Goal: Task Accomplishment & Management: Complete application form

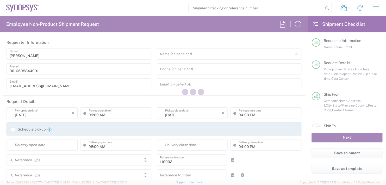
type input "Department"
type input "US01, FAC, MV/SV Fac 110003"
type input "Delivered at Place"
type input "California"
type input "United States"
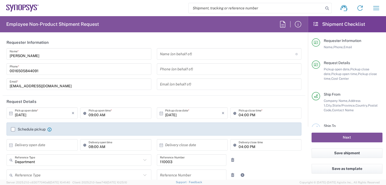
type input "United States"
type input "Headquarters USSV"
click at [186, 51] on input "text" at bounding box center [227, 53] width 135 height 9
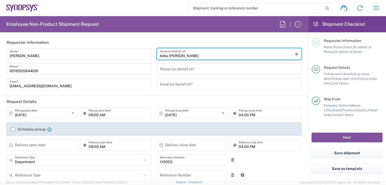
click at [160, 54] on input "boba Mehic" at bounding box center [227, 53] width 135 height 9
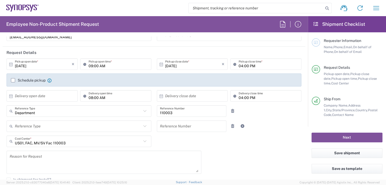
scroll to position [52, 0]
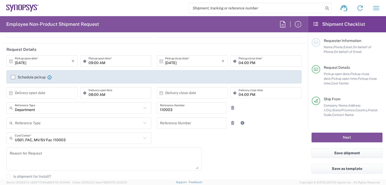
type input "Boba Mehic"
click at [106, 61] on input "09:00 AM" at bounding box center [118, 60] width 60 height 9
click at [106, 61] on input ":00 AM" at bounding box center [118, 60] width 60 height 9
type input ":"
type input "02:30 PM"
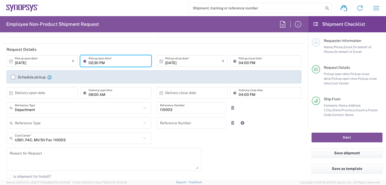
click at [253, 61] on input "04:00 PM" at bounding box center [268, 60] width 60 height 9
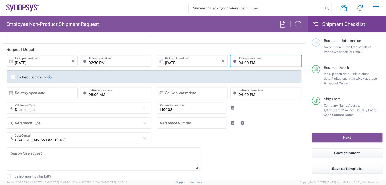
click at [253, 61] on input "04:00 PM" at bounding box center [268, 60] width 60 height 9
type input "0"
type input "02:30 PM"
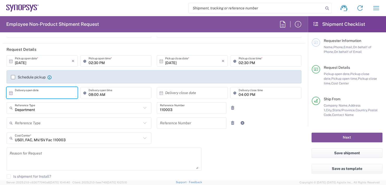
click at [39, 95] on input "text" at bounding box center [43, 92] width 57 height 9
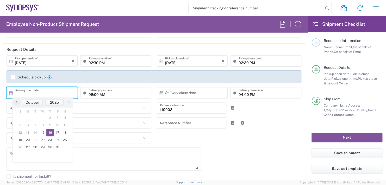
click at [48, 131] on span "16" at bounding box center [50, 132] width 8 height 7
type input "10/16/2025"
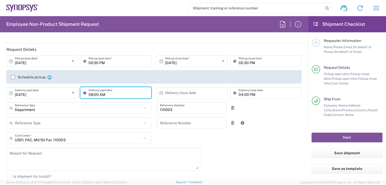
click at [106, 94] on input "08:00 AM" at bounding box center [118, 92] width 60 height 9
type input "0"
type input "11:00 AM"
click at [184, 92] on input "text" at bounding box center [193, 92] width 57 height 9
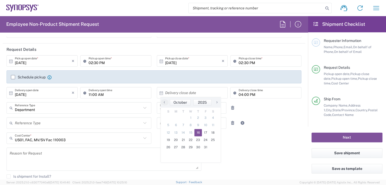
click at [196, 132] on span "16" at bounding box center [198, 132] width 8 height 7
type input "10/16/2025"
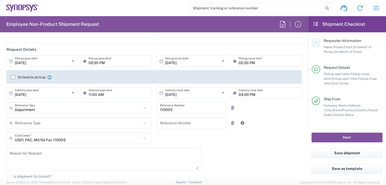
click at [253, 92] on input "04:00 PM" at bounding box center [268, 92] width 60 height 9
click at [264, 94] on input ":00 PM" at bounding box center [268, 92] width 60 height 9
type input ":"
type input "11:00 AM"
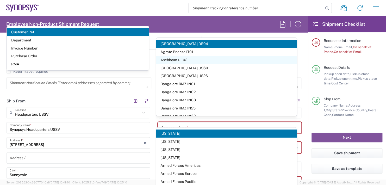
scroll to position [234, 0]
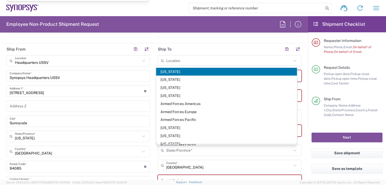
click at [371, 59] on div "Requester Information Name, Phone, Email, On behalf of Phone, On behalf of Email" at bounding box center [346, 51] width 71 height 27
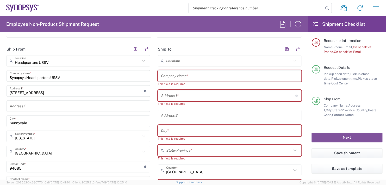
click at [173, 59] on input "text" at bounding box center [228, 60] width 125 height 9
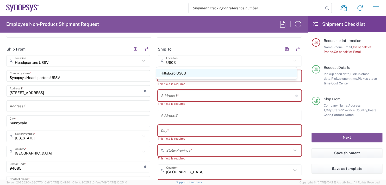
click at [178, 74] on span "Hillsboro US03" at bounding box center [226, 73] width 141 height 8
type input "Hillsboro US03"
type input "Synopsys Inc"
type input "2025 NE Cornelius Pass Rd"
type input "Suite 400"
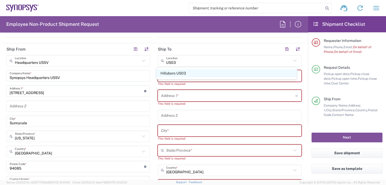
type input "Hillsboro"
type input "Oregon"
type input "97124"
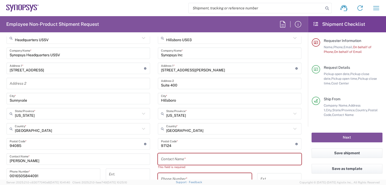
scroll to position [286, 0]
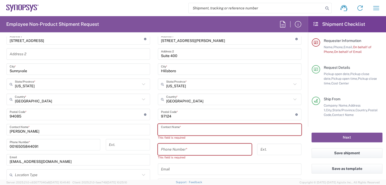
click at [168, 130] on input "text" at bounding box center [229, 129] width 137 height 9
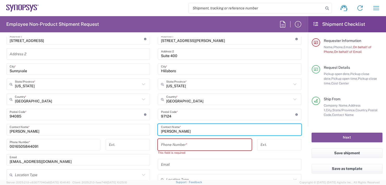
type input "Melissa Staley"
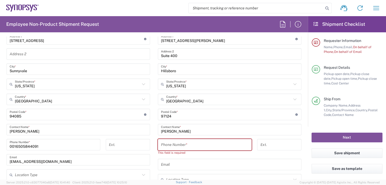
click at [175, 139] on div "Phone Number *" at bounding box center [205, 144] width 94 height 11
click at [169, 143] on input "tel" at bounding box center [204, 144] width 87 height 9
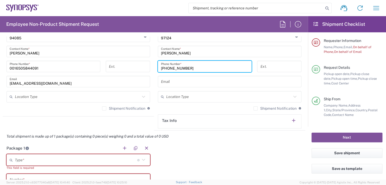
scroll to position [390, 0]
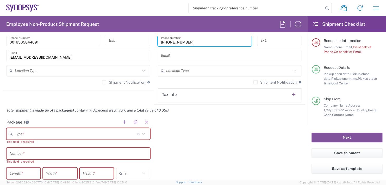
type input "974-420-3423"
click at [23, 131] on input "text" at bounding box center [76, 133] width 122 height 9
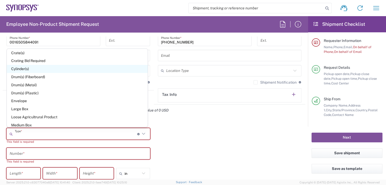
scroll to position [104, 0]
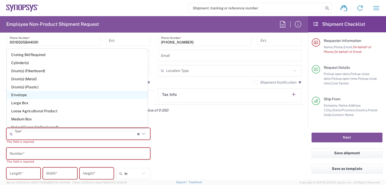
click at [21, 96] on span "Envelope" at bounding box center [77, 95] width 141 height 8
type input "Envelope"
type input "1"
type input "9.5"
type input "12.5"
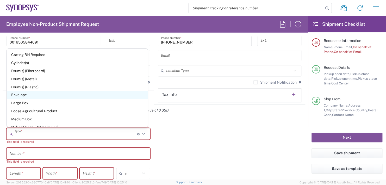
type input "0.25"
type input "1"
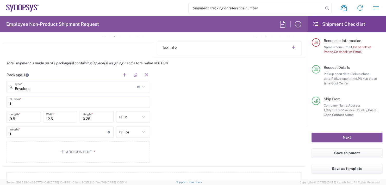
scroll to position [442, 0]
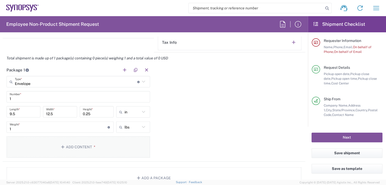
click at [84, 144] on button "Add Content *" at bounding box center [78, 146] width 143 height 21
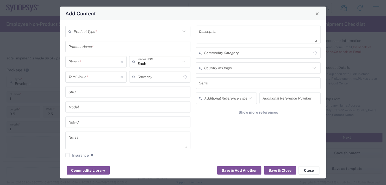
type input "US Dollar"
click at [93, 30] on input "text" at bounding box center [127, 31] width 107 height 9
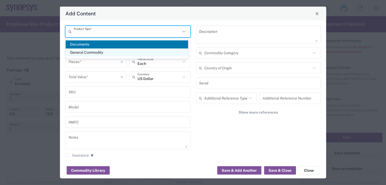
click at [81, 52] on span "General Commodity" at bounding box center [127, 52] width 122 height 8
type input "General Commodity"
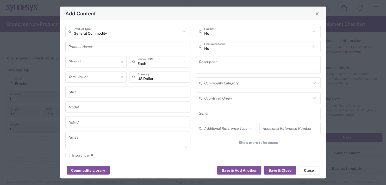
click at [79, 47] on input "text" at bounding box center [127, 46] width 119 height 9
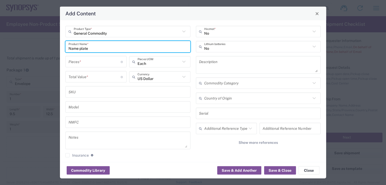
type input "Name plate"
click at [76, 65] on input "number" at bounding box center [94, 61] width 52 height 9
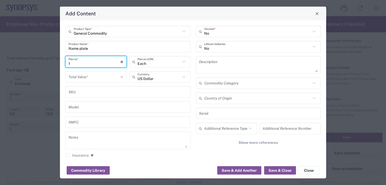
type input "1"
click at [75, 76] on input "number" at bounding box center [94, 76] width 52 height 9
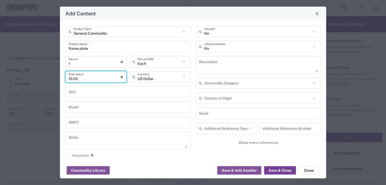
type input "10.00"
click at [278, 171] on button "Save & Close" at bounding box center [280, 170] width 32 height 8
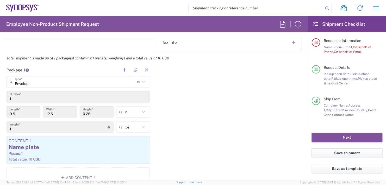
click at [335, 149] on button "Save shipment" at bounding box center [346, 153] width 71 height 10
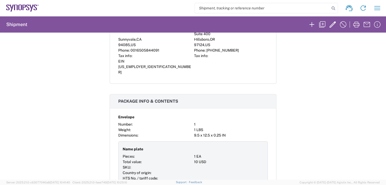
scroll to position [130, 0]
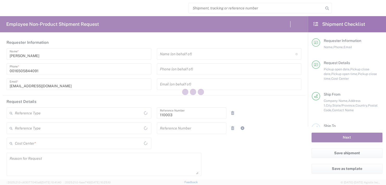
type input "United States"
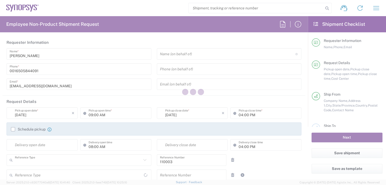
type input "Department"
type input "US01, FAC, MV/SV Fac 110003"
type input "[US_STATE]"
type input "[GEOGRAPHIC_DATA]"
type input "Delivered at Place"
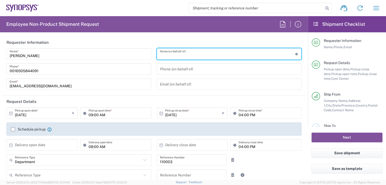
click at [187, 53] on input "text" at bounding box center [227, 53] width 135 height 9
type input "Headquarters USSV"
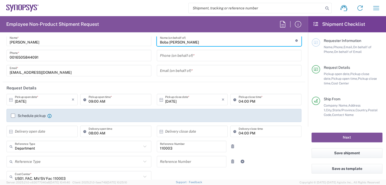
scroll to position [52, 0]
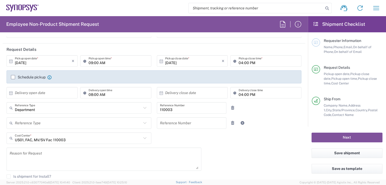
type input "Boba Mehic"
click at [114, 61] on input "09:00 AM" at bounding box center [118, 60] width 60 height 9
click at [114, 61] on input ":00 AM" at bounding box center [118, 60] width 60 height 9
type input ":"
type input "02:30 PM"
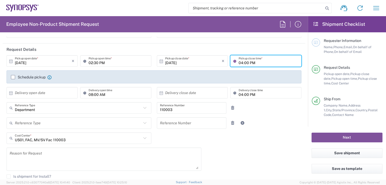
click at [257, 61] on input "04:00 PM" at bounding box center [268, 60] width 60 height 9
click at [249, 61] on input "04:00 PM" at bounding box center [268, 60] width 60 height 9
click at [254, 59] on input "04:00 PM" at bounding box center [268, 60] width 60 height 9
type input "0"
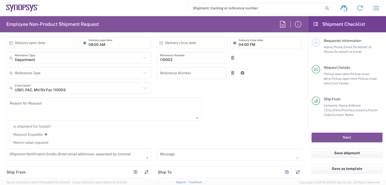
scroll to position [104, 0]
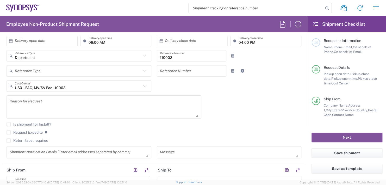
type input "02:30 PM"
click at [34, 41] on input "text" at bounding box center [43, 40] width 57 height 9
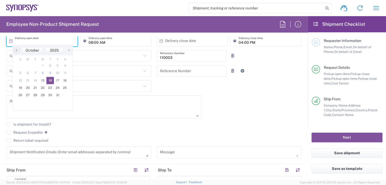
click at [49, 79] on span "16" at bounding box center [50, 80] width 8 height 7
type input "10/16/2025"
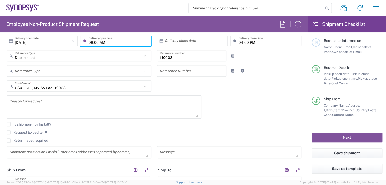
click at [107, 40] on input "08:00 AM" at bounding box center [118, 40] width 60 height 9
click at [92, 41] on input ":00 AM" at bounding box center [118, 40] width 60 height 9
click at [103, 41] on input ":00 AM" at bounding box center [118, 40] width 60 height 9
type input ":"
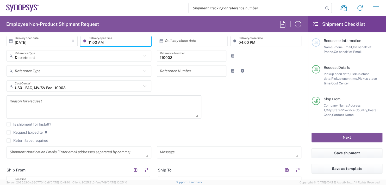
type input "11:00 AM"
click at [178, 41] on input "text" at bounding box center [193, 40] width 57 height 9
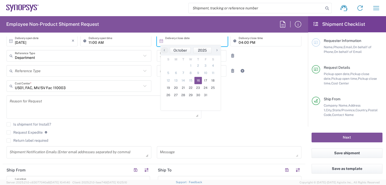
click at [196, 80] on span "16" at bounding box center [198, 80] width 8 height 7
type input "10/16/2025"
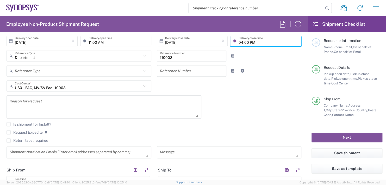
click at [251, 40] on input "04:00 PM" at bounding box center [268, 40] width 60 height 9
type input "0"
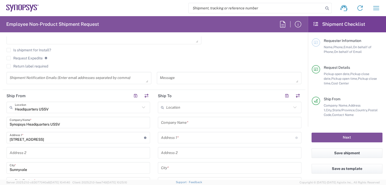
scroll to position [208, 0]
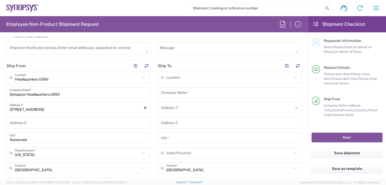
type input "11:00 AM"
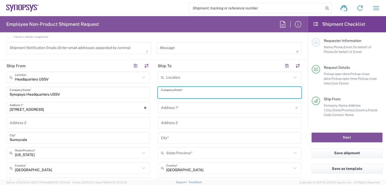
click at [187, 88] on input "text" at bounding box center [229, 92] width 137 height 9
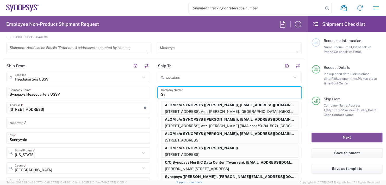
type input "S"
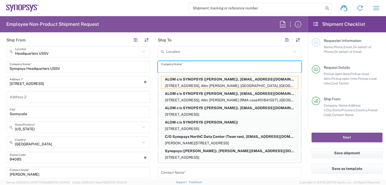
scroll to position [234, 0]
click at [257, 38] on header "Ship To" at bounding box center [229, 40] width 151 height 12
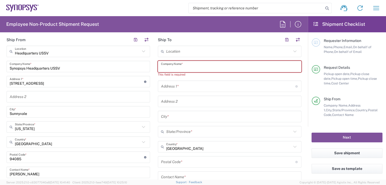
click at [169, 62] on input "text" at bounding box center [229, 66] width 137 height 9
click at [169, 65] on input "text" at bounding box center [229, 66] width 137 height 9
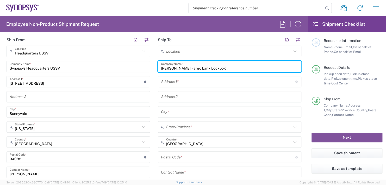
click at [182, 67] on input "Wells Fargo bank Lockbox" at bounding box center [229, 66] width 137 height 9
type input "Wells Fargo Bank Lockbox"
click at [187, 78] on input "text" at bounding box center [228, 81] width 134 height 9
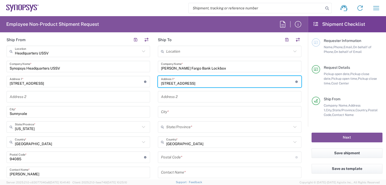
type input "3440 Flair Drive"
click at [177, 114] on input "text" at bounding box center [229, 111] width 137 height 9
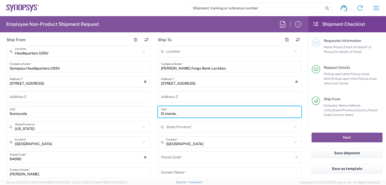
click at [166, 111] on input "El monte," at bounding box center [229, 111] width 137 height 9
type input "El Monte,"
click at [182, 123] on input "text" at bounding box center [228, 126] width 125 height 9
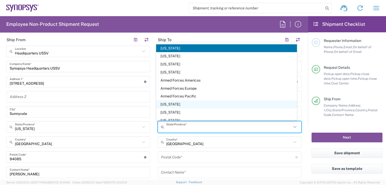
click at [177, 104] on span "California" at bounding box center [226, 104] width 141 height 8
type input "California"
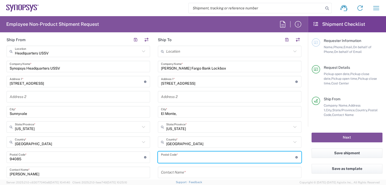
click at [168, 157] on input "undefined" at bounding box center [228, 156] width 134 height 9
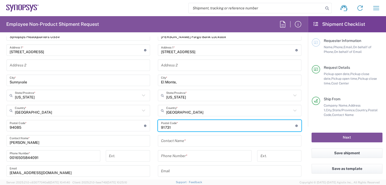
scroll to position [312, 0]
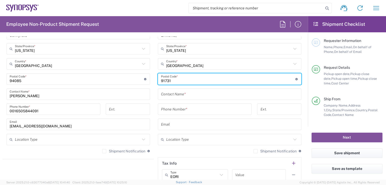
type input "91731"
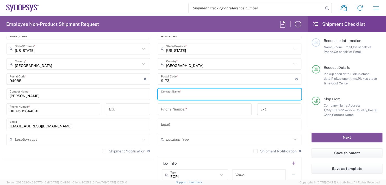
click at [179, 92] on input "text" at bounding box center [229, 93] width 137 height 9
click at [190, 93] on input "Synopsys Inc.," at bounding box center [229, 93] width 137 height 9
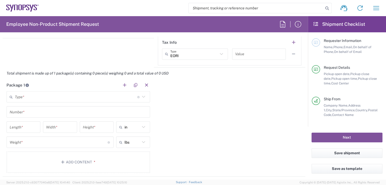
scroll to position [442, 0]
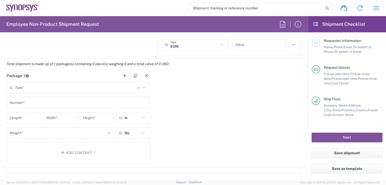
type input "Synopsys Inc., 3175612"
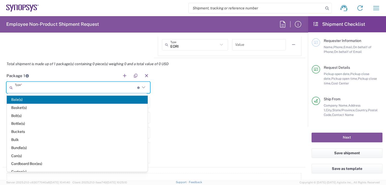
click at [25, 88] on input "text" at bounding box center [76, 87] width 122 height 9
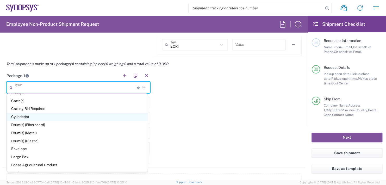
scroll to position [104, 0]
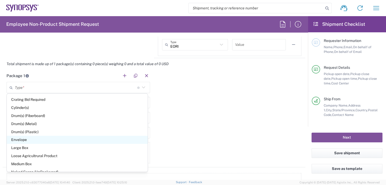
click at [20, 140] on span "Envelope" at bounding box center [77, 140] width 141 height 8
type input "Envelope"
type input "1"
type input "9.5"
type input "12.5"
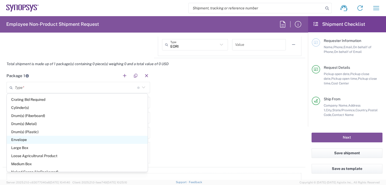
type input "0.25"
type input "1"
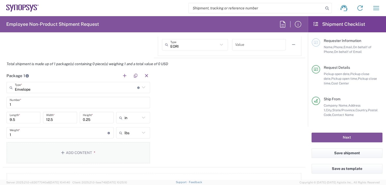
click at [80, 150] on button "Add Content *" at bounding box center [78, 152] width 143 height 21
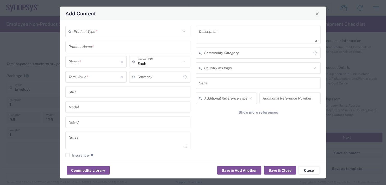
type input "US Dollar"
click at [91, 29] on input "text" at bounding box center [127, 31] width 107 height 9
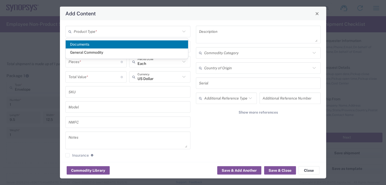
click at [83, 44] on span "Documents" at bounding box center [127, 44] width 122 height 8
type input "Documents"
type input "1"
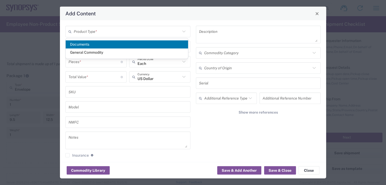
type textarea "Documents"
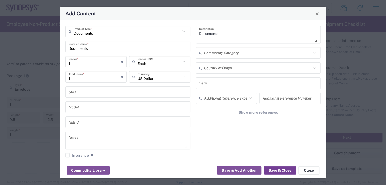
click at [284, 168] on button "Save & Close" at bounding box center [280, 170] width 32 height 8
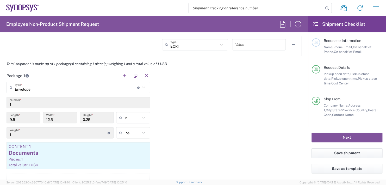
click at [344, 153] on button "Save shipment" at bounding box center [346, 153] width 71 height 10
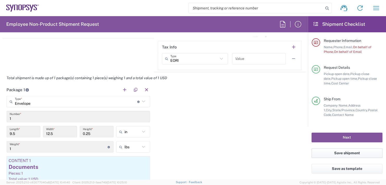
scroll to position [452, 0]
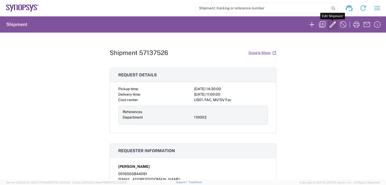
click at [332, 24] on icon "button" at bounding box center [332, 24] width 8 height 8
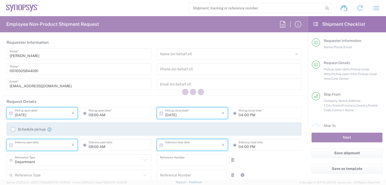
type input "02:30 PM"
type input "10/16/2025"
type input "11:00 AM"
type input "10/16/2025"
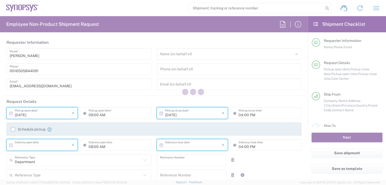
type input "11:00 AM"
type input "110003"
type textarea "kstocker@synopsys.com"
type input "Headquarters USSV"
type input "Synopsys Headquarters USSV"
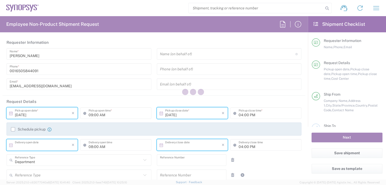
type input "675 Almanor Ave"
type input "Sunnyvale"
type input "California"
type input "94085"
type input "Kathy Stocker"
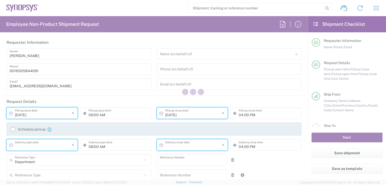
type input "0016505844091"
type input "kstocker@synopsys.com"
type input "Wells Fargo Bank Lockbox"
type input "3440 Flair Drive"
type input "El Monte,"
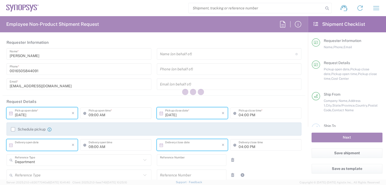
type input "California"
type input "91731"
type input "Synopsys Inc., 3175612"
type input "Envelope"
type input "US01, FAC, MV/SV Fac 110003"
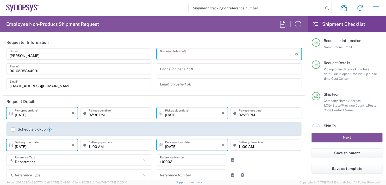
click at [165, 53] on input "text" at bounding box center [227, 53] width 135 height 9
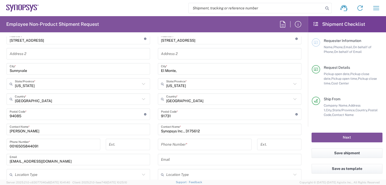
scroll to position [286, 0]
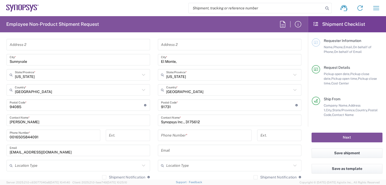
type input "Boba Mehic"
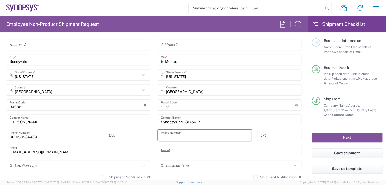
click at [173, 134] on input "tel" at bounding box center [204, 135] width 87 height 9
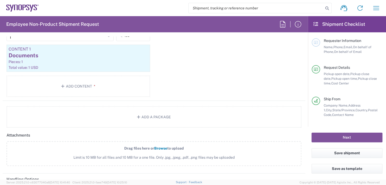
scroll to position [546, 0]
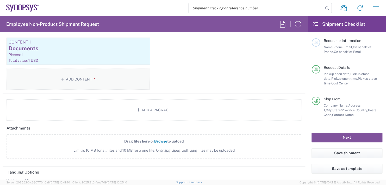
type input "626-572-1196"
click at [82, 80] on button "Add Content *" at bounding box center [78, 78] width 143 height 21
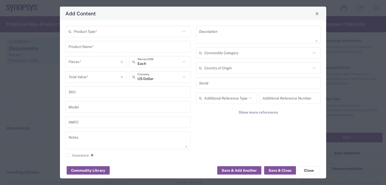
click at [93, 30] on input "text" at bounding box center [127, 31] width 107 height 9
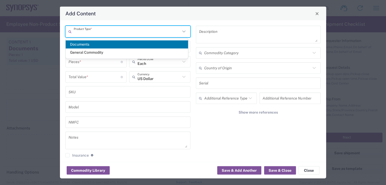
click at [84, 42] on span "Documents" at bounding box center [127, 44] width 122 height 8
type input "Documents"
type input "1"
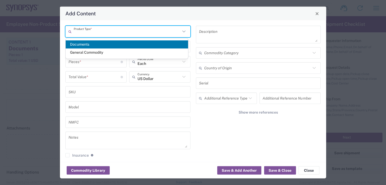
type textarea "Documents"
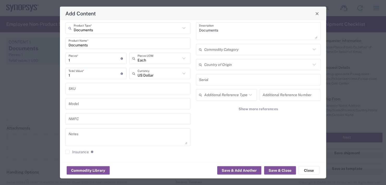
scroll to position [4, 0]
click at [279, 170] on button "Save & Close" at bounding box center [280, 170] width 32 height 8
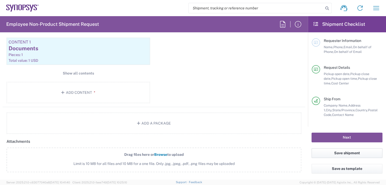
click at [337, 153] on button "Save shipment" at bounding box center [346, 153] width 71 height 10
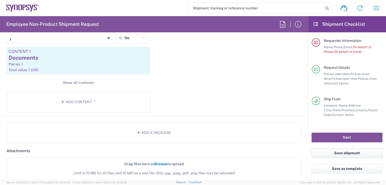
scroll to position [556, 0]
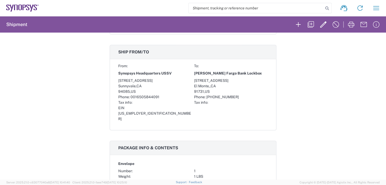
scroll to position [156, 0]
